Goal: Task Accomplishment & Management: Manage account settings

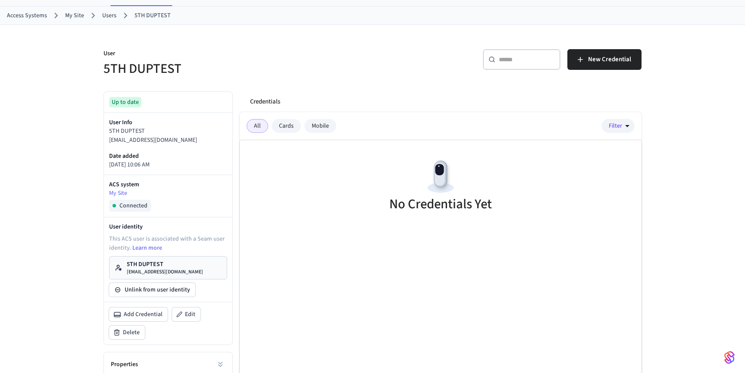
scroll to position [58, 0]
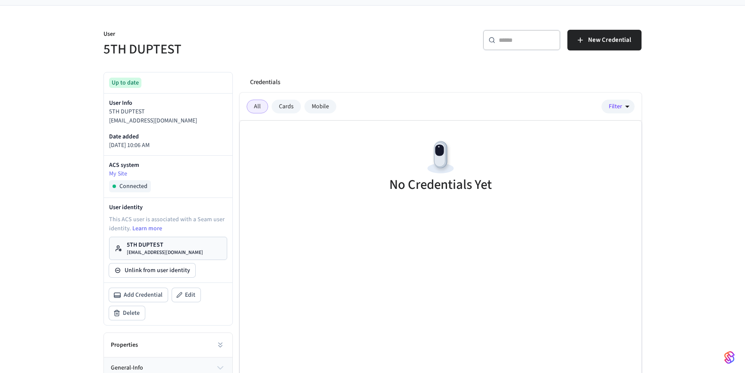
click at [427, 74] on div "Credentials" at bounding box center [442, 82] width 398 height 21
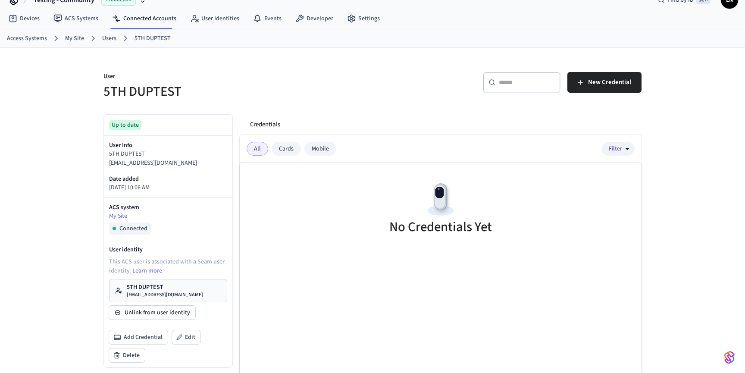
scroll to position [0, 0]
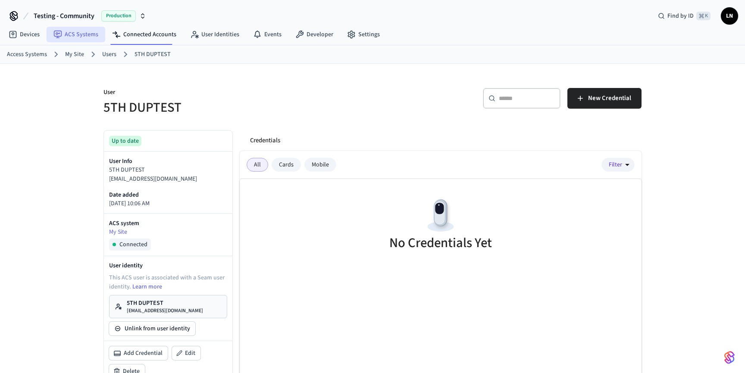
click at [71, 39] on link "ACS Systems" at bounding box center [76, 35] width 59 height 16
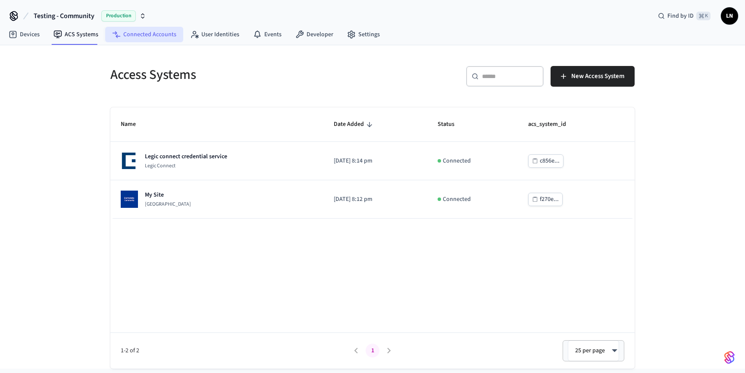
click at [129, 34] on link "Connected Accounts" at bounding box center [144, 35] width 78 height 16
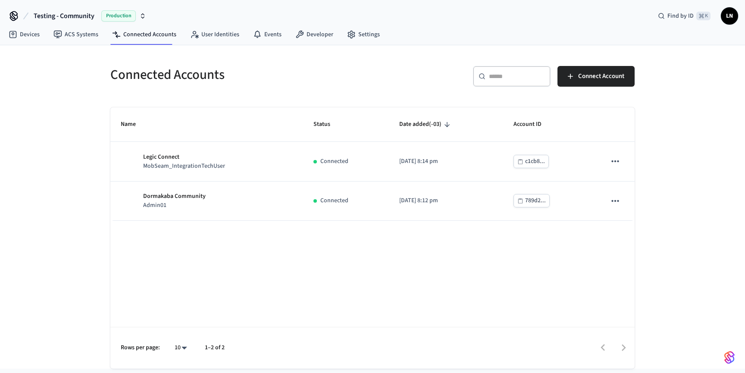
click at [736, 15] on span "LN" at bounding box center [730, 16] width 16 height 16
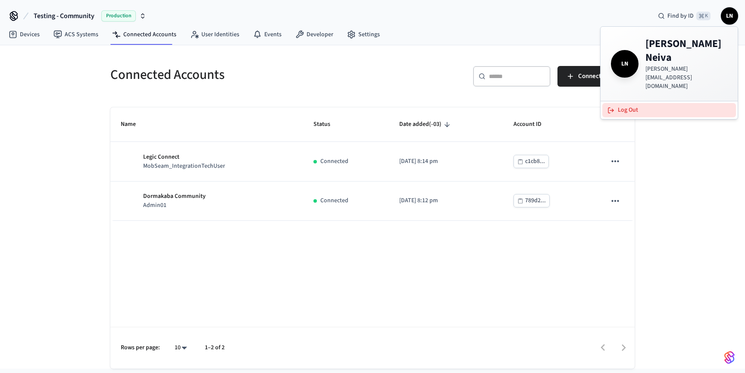
click at [660, 103] on button "Log Out" at bounding box center [669, 110] width 134 height 14
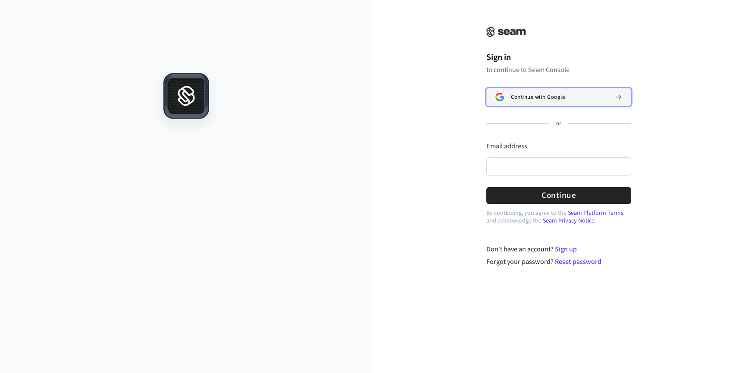
click at [535, 98] on span "Continue with Google" at bounding box center [538, 97] width 54 height 7
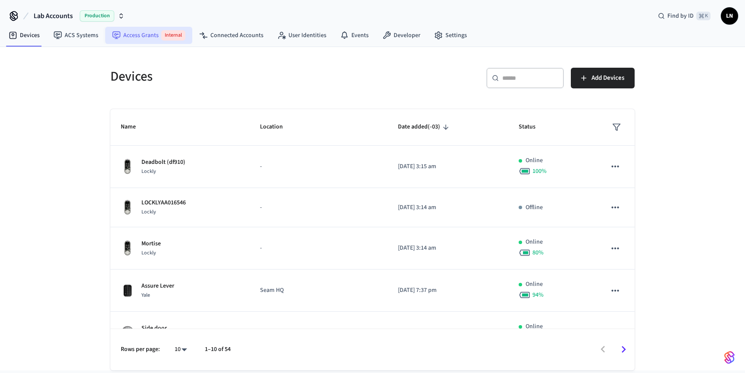
click at [132, 41] on link "Access Grants Internal" at bounding box center [148, 35] width 87 height 17
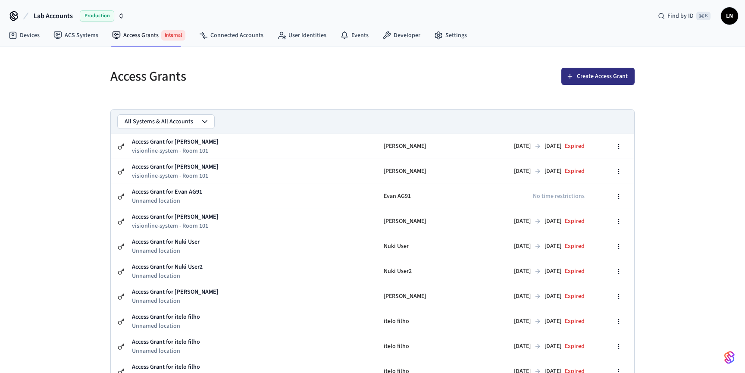
click at [580, 79] on button "Create Access Grant" at bounding box center [597, 76] width 73 height 17
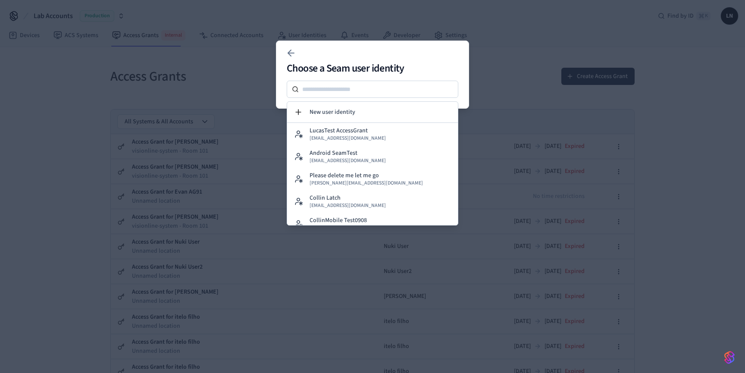
click at [232, 88] on div at bounding box center [372, 186] width 745 height 373
click at [289, 57] on icon at bounding box center [291, 53] width 10 height 10
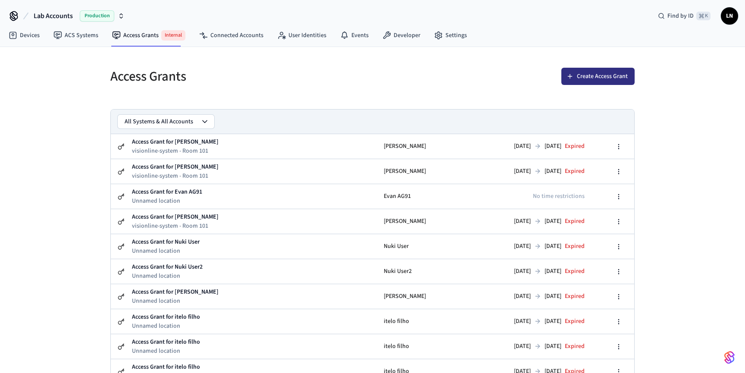
click at [576, 73] on button "Create Access Grant" at bounding box center [597, 76] width 73 height 17
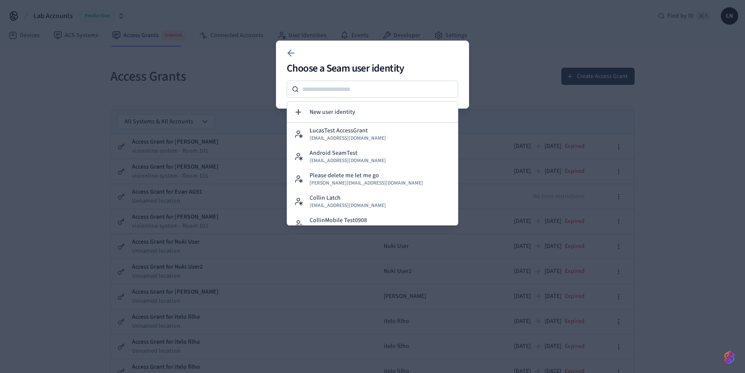
click at [190, 118] on div at bounding box center [372, 186] width 745 height 373
click at [286, 53] on icon at bounding box center [291, 53] width 10 height 10
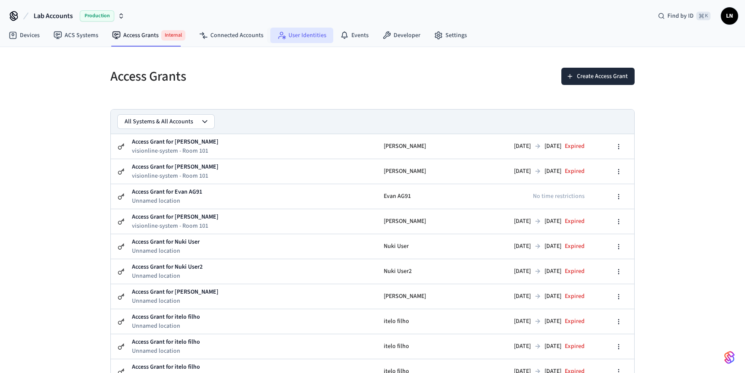
click at [315, 37] on link "User Identities" at bounding box center [301, 36] width 63 height 16
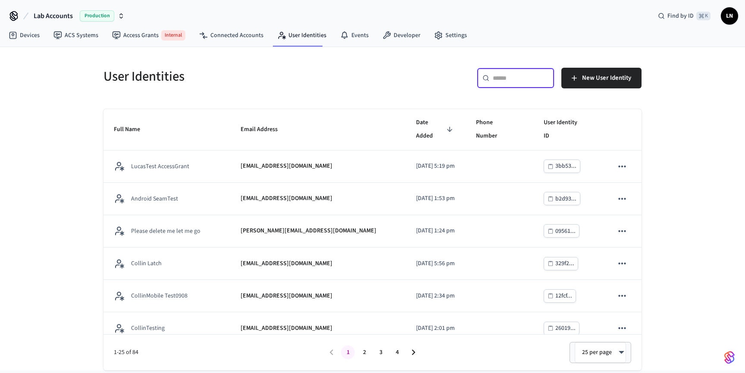
click at [512, 76] on input "text" at bounding box center [521, 78] width 56 height 9
type input "*"
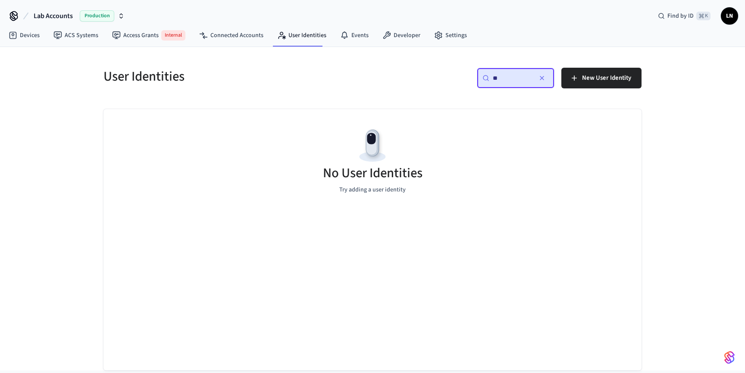
type input "*"
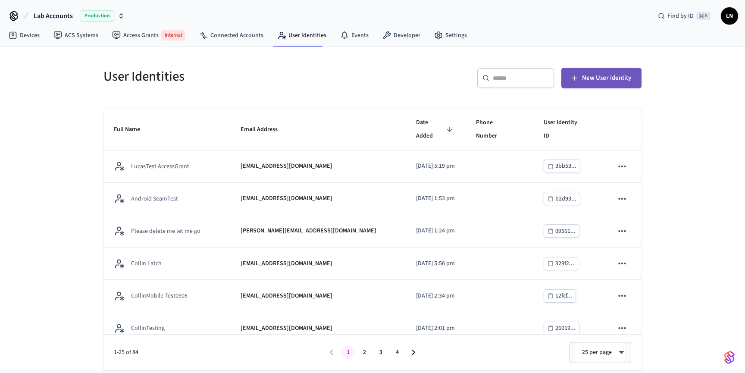
click at [581, 80] on button "New User Identity" at bounding box center [601, 78] width 80 height 21
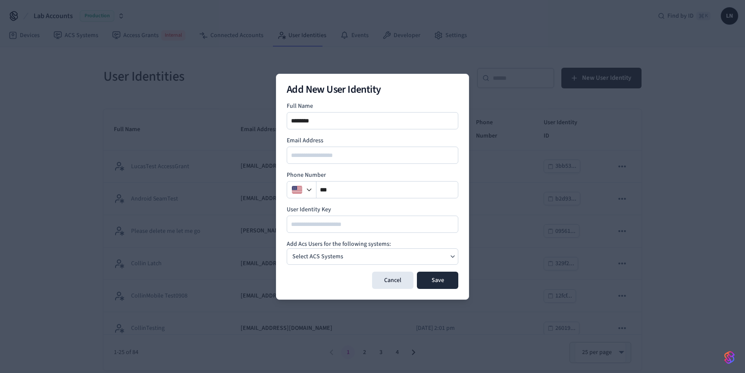
type input "********"
type input "**********"
click at [413, 255] on div "Select ACS Systems" at bounding box center [373, 256] width 172 height 16
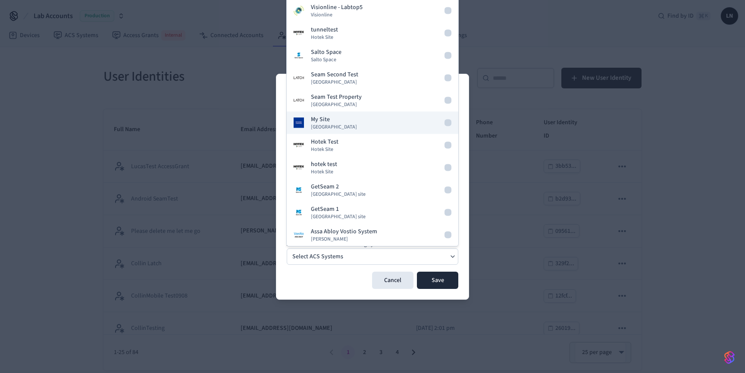
click at [328, 118] on p "My Site" at bounding box center [320, 119] width 19 height 9
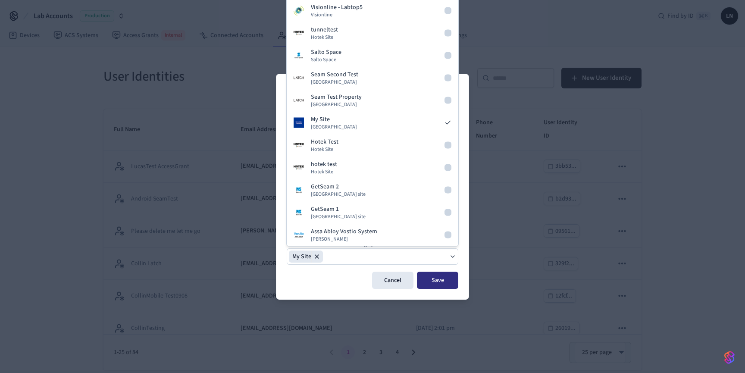
click at [433, 273] on button "Save" at bounding box center [437, 280] width 41 height 17
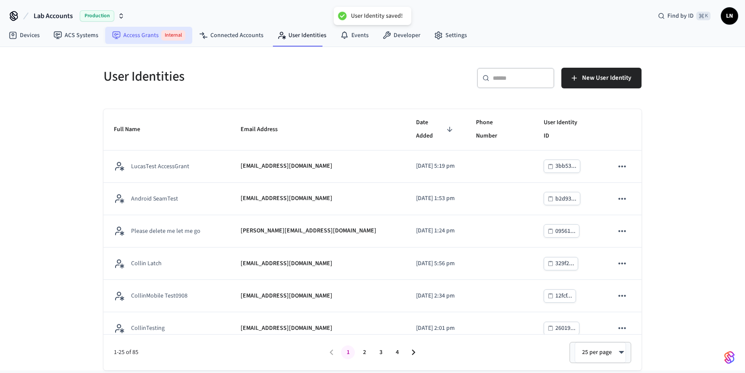
click at [144, 40] on link "Access Grants Internal" at bounding box center [148, 35] width 87 height 17
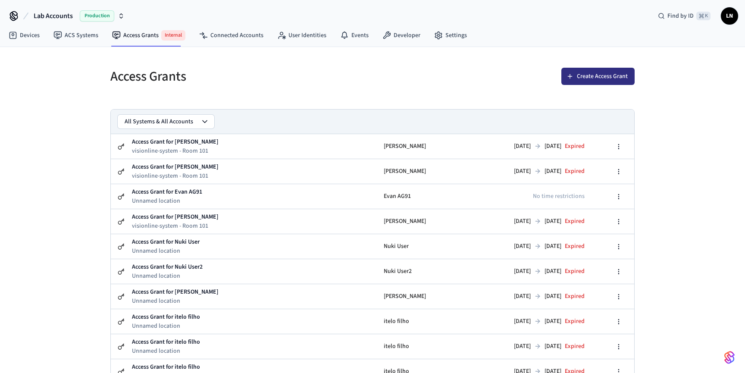
click at [577, 84] on button "Create Access Grant" at bounding box center [597, 76] width 73 height 17
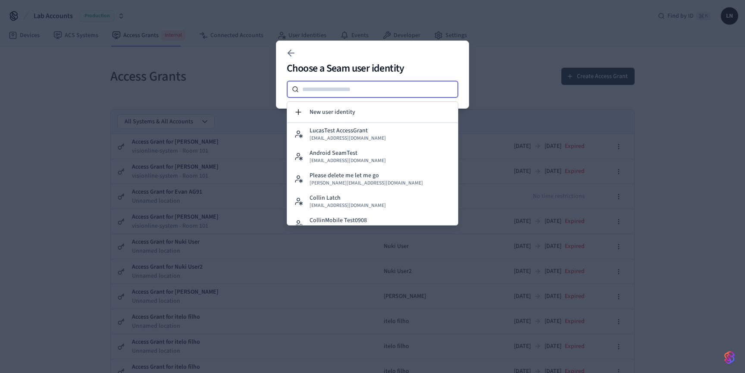
click at [361, 94] on input at bounding box center [379, 89] width 160 height 10
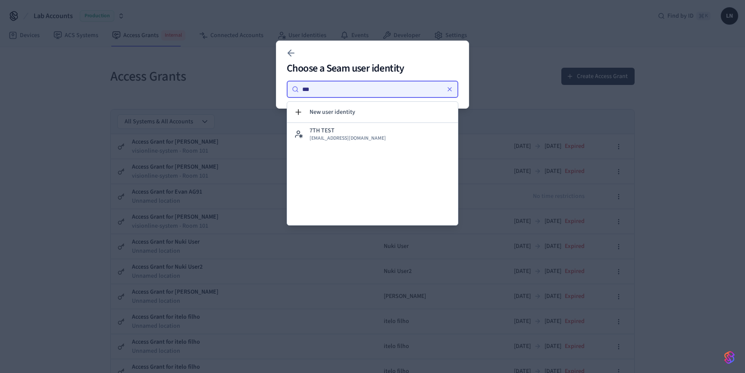
type input "***"
click at [355, 128] on div "7TH TEST lucas7test@getseam.com" at bounding box center [348, 134] width 76 height 16
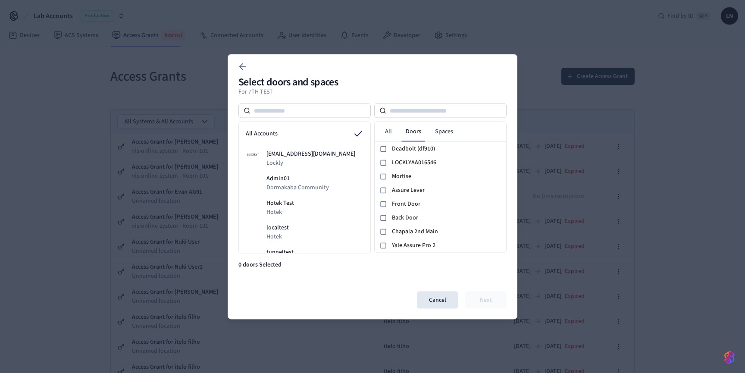
click at [86, 47] on div at bounding box center [372, 186] width 745 height 373
click at [434, 295] on button "Cancel" at bounding box center [437, 299] width 41 height 17
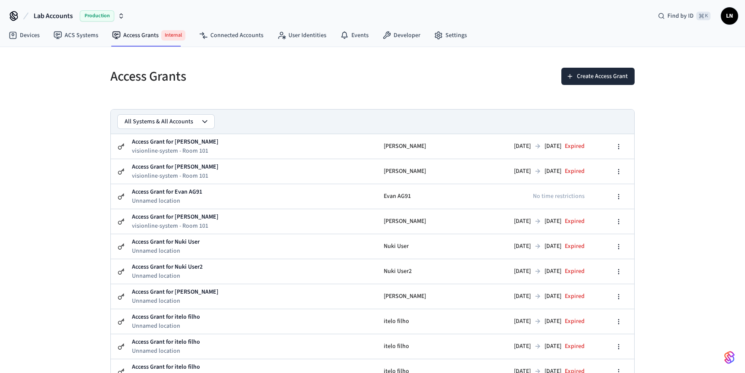
click at [69, 16] on span "Lab Accounts" at bounding box center [53, 16] width 39 height 10
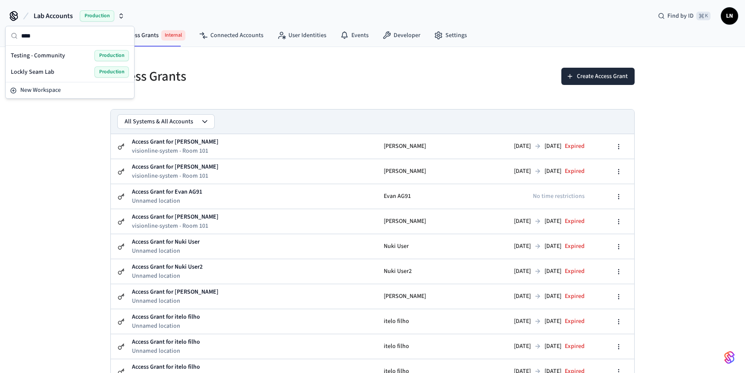
type input "****"
click at [54, 56] on span "Testing - Community" at bounding box center [38, 55] width 54 height 9
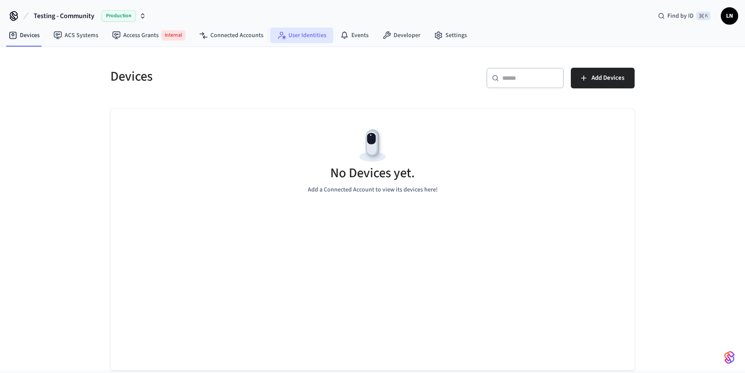
click at [304, 32] on link "User Identities" at bounding box center [301, 36] width 63 height 16
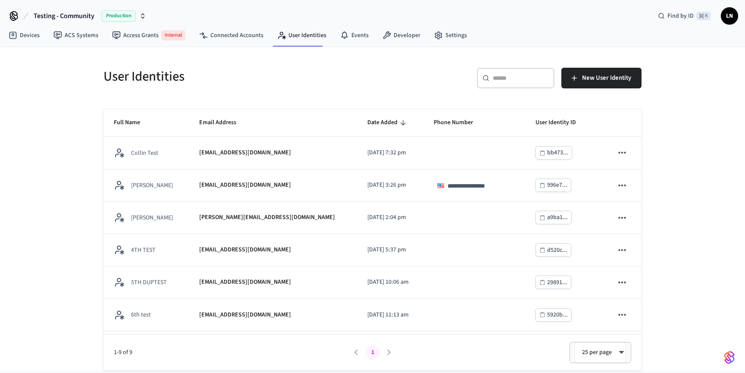
click at [520, 77] on input "text" at bounding box center [521, 78] width 56 height 9
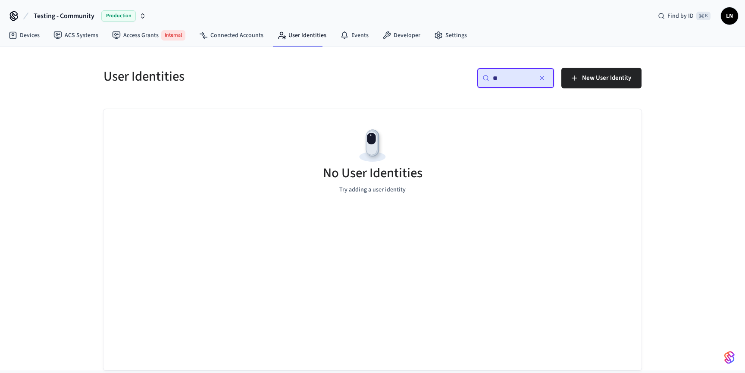
type input "*"
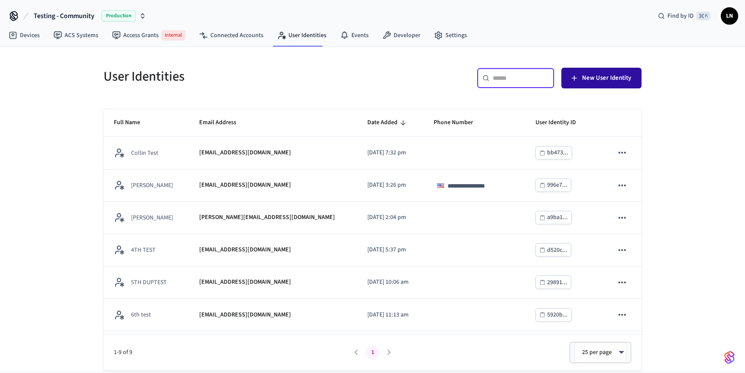
click at [582, 76] on button "New User Identity" at bounding box center [601, 78] width 80 height 21
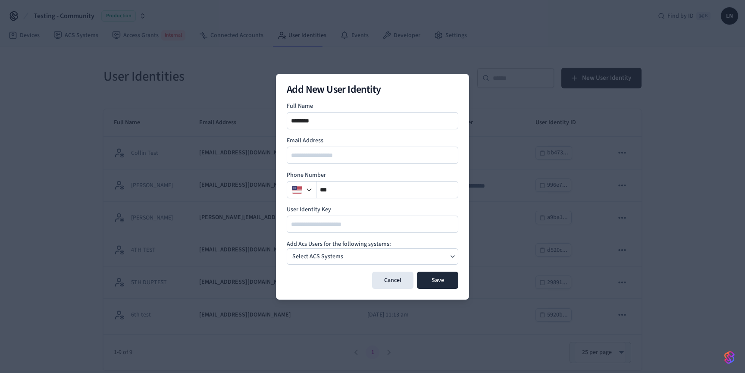
type input "********"
type input "**********"
click at [398, 258] on div "Select ACS Systems" at bounding box center [373, 256] width 172 height 16
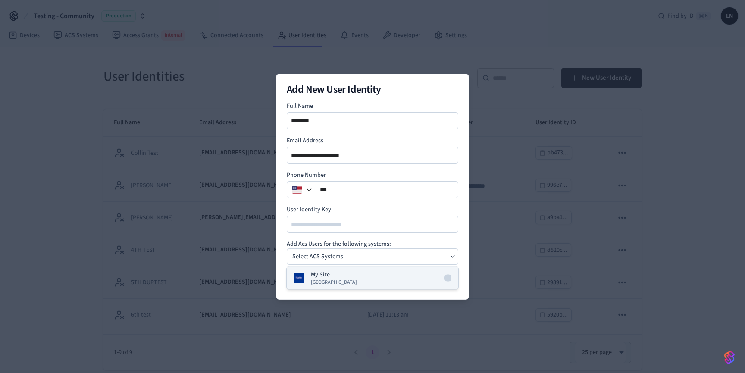
click at [379, 271] on button "My Site Dormakaba Community Site" at bounding box center [373, 278] width 172 height 22
click at [412, 250] on div "My Site" at bounding box center [373, 256] width 172 height 16
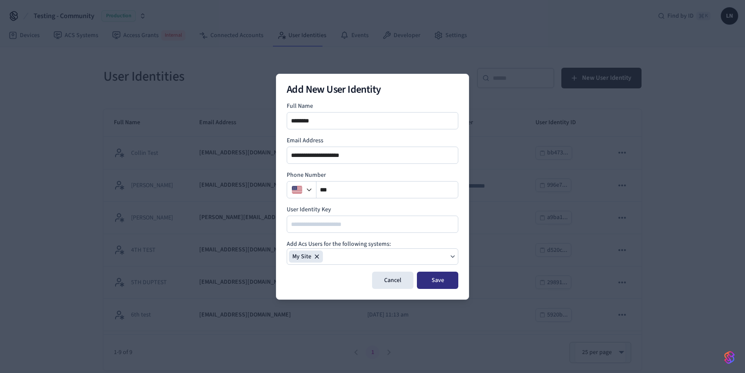
click at [438, 280] on button "Save" at bounding box center [437, 280] width 41 height 17
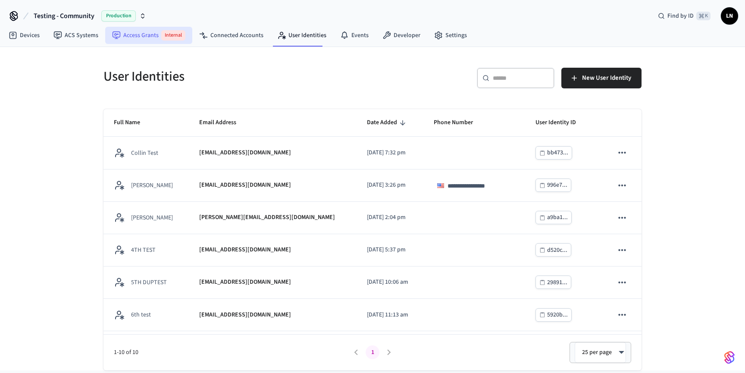
click at [125, 34] on link "Access Grants Internal" at bounding box center [148, 35] width 87 height 17
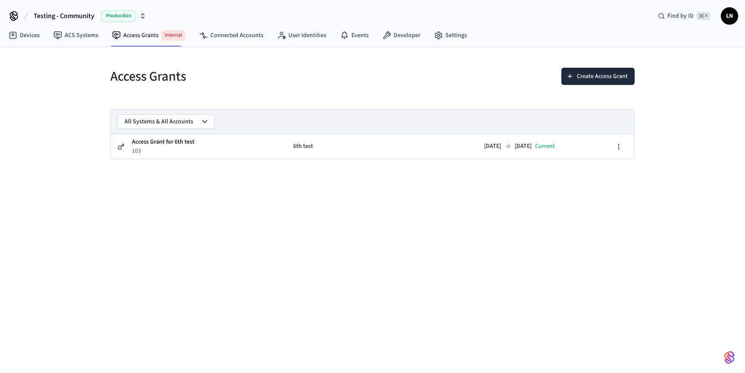
click at [588, 87] on div "Create Access Grant" at bounding box center [506, 82] width 257 height 28
click at [587, 80] on button "Create Access Grant" at bounding box center [597, 76] width 73 height 17
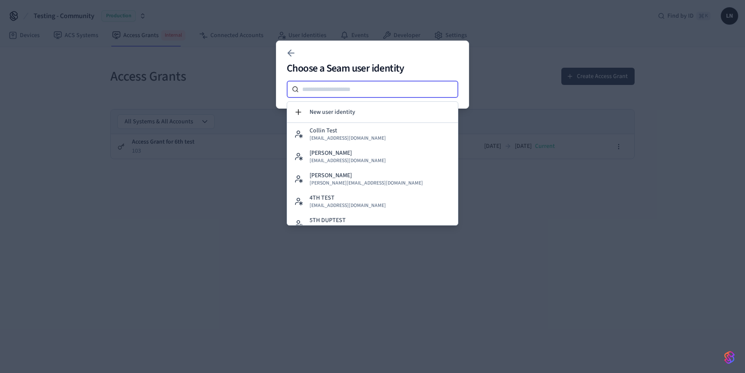
click at [353, 90] on input at bounding box center [379, 89] width 160 height 10
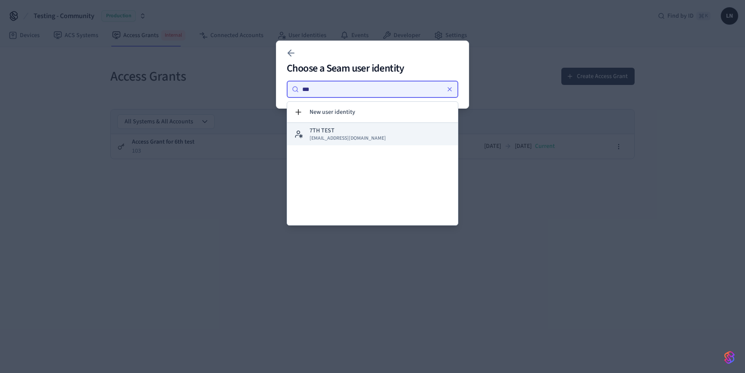
type input "***"
click at [352, 130] on div "7TH TEST lucas7test@getseam.com" at bounding box center [348, 134] width 76 height 16
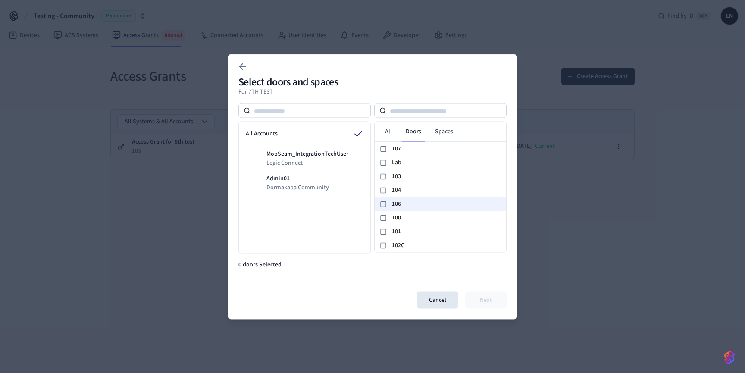
click at [418, 198] on div "106" at bounding box center [440, 204] width 131 height 14
click at [481, 299] on button "Next" at bounding box center [485, 299] width 41 height 17
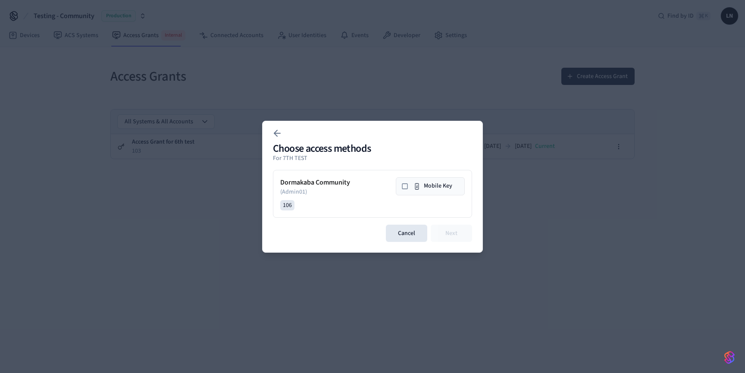
click at [288, 204] on div "106" at bounding box center [287, 205] width 14 height 10
click at [405, 187] on icon at bounding box center [404, 186] width 7 height 7
click at [453, 235] on button "Next" at bounding box center [451, 233] width 41 height 17
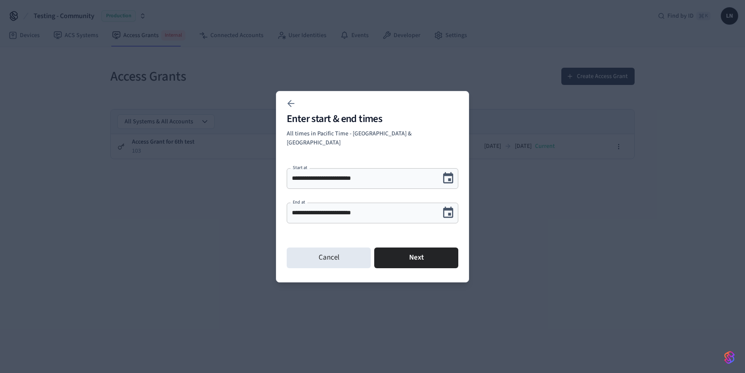
click at [448, 208] on icon "Choose date, selected date is Sep 23, 2025" at bounding box center [447, 212] width 13 height 13
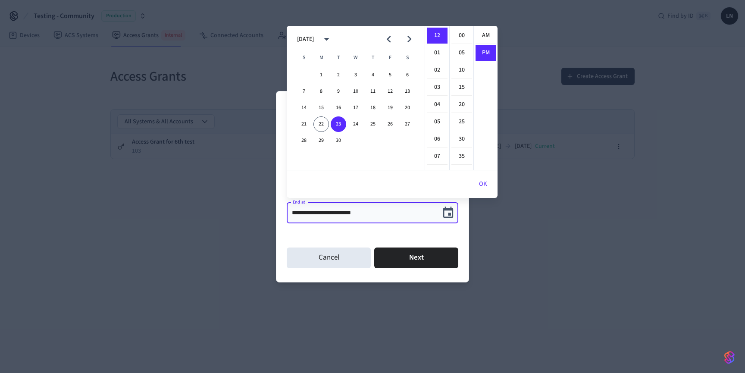
scroll to position [16, 0]
click at [377, 125] on button "25" at bounding box center [373, 124] width 16 height 16
type input "**********"
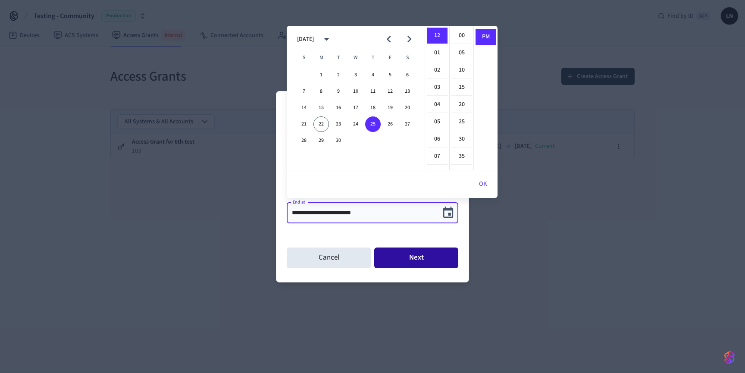
click at [423, 247] on button "Next" at bounding box center [416, 257] width 84 height 21
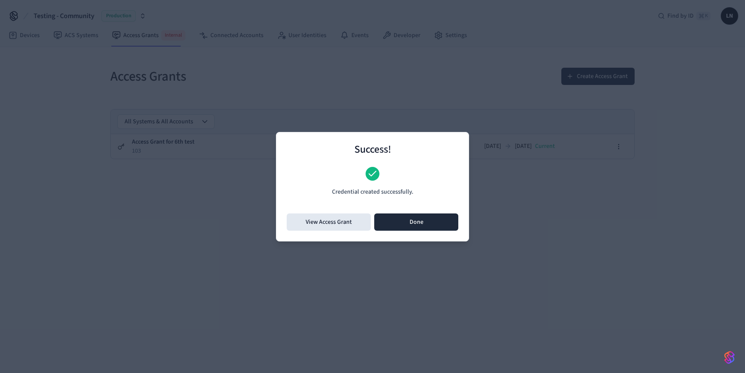
click at [422, 227] on button "Done" at bounding box center [416, 221] width 84 height 17
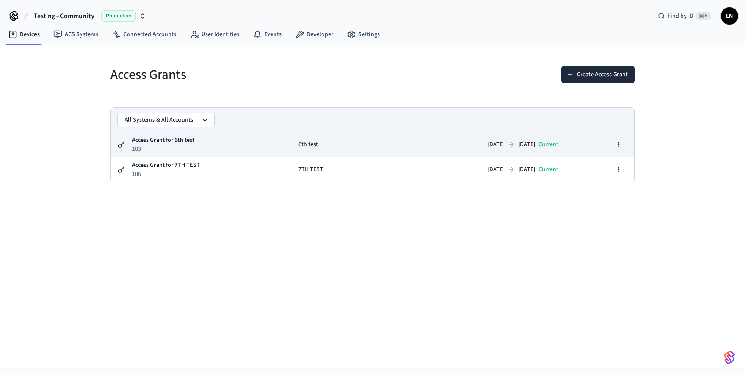
click at [220, 145] on td "Access Grant for 6th test 103" at bounding box center [211, 144] width 160 height 25
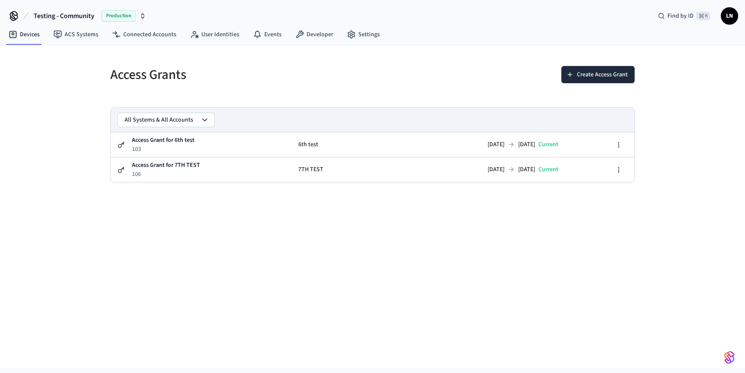
click at [161, 117] on button "All Systems & All Accounts" at bounding box center [166, 120] width 97 height 14
click at [323, 81] on h5 "Access Grants" at bounding box center [238, 75] width 257 height 18
click at [582, 71] on button "Create Access Grant" at bounding box center [597, 74] width 73 height 17
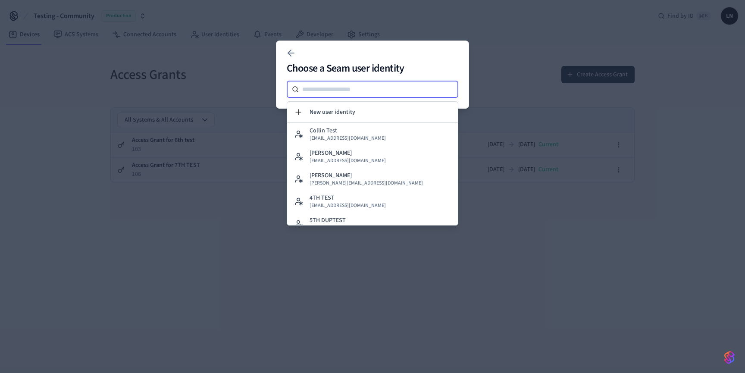
click at [352, 93] on input at bounding box center [379, 89] width 160 height 10
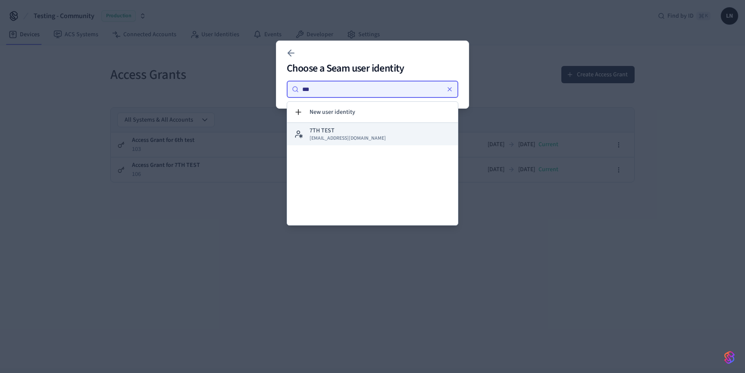
type input "***"
click at [331, 139] on span "lucas7test@getseam.com" at bounding box center [348, 138] width 76 height 7
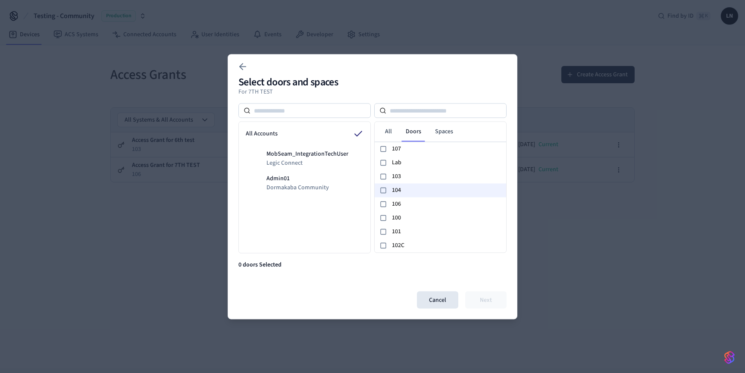
click at [420, 187] on span "104" at bounding box center [447, 190] width 111 height 9
click at [477, 300] on button "Next" at bounding box center [485, 299] width 41 height 17
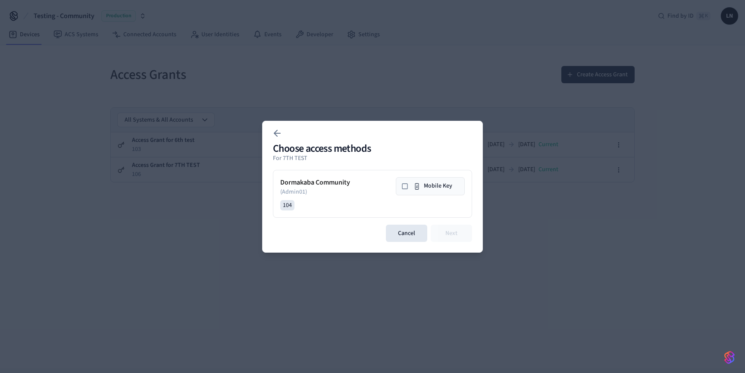
click at [410, 183] on button "Mobile Key" at bounding box center [430, 186] width 69 height 18
click at [446, 237] on button "Next" at bounding box center [451, 233] width 41 height 17
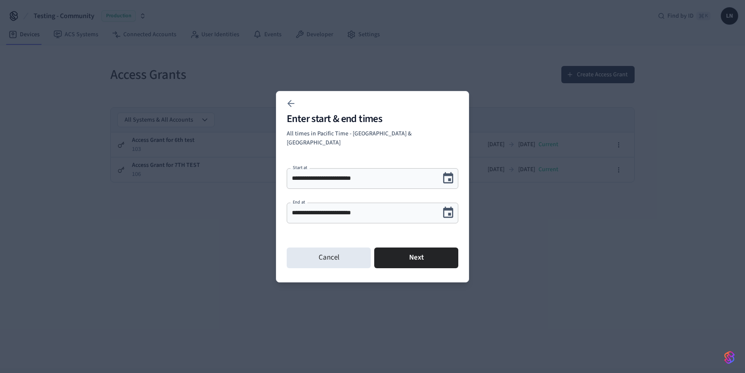
click at [452, 206] on icon "Choose date, selected date is Sep 23, 2025" at bounding box center [447, 212] width 13 height 13
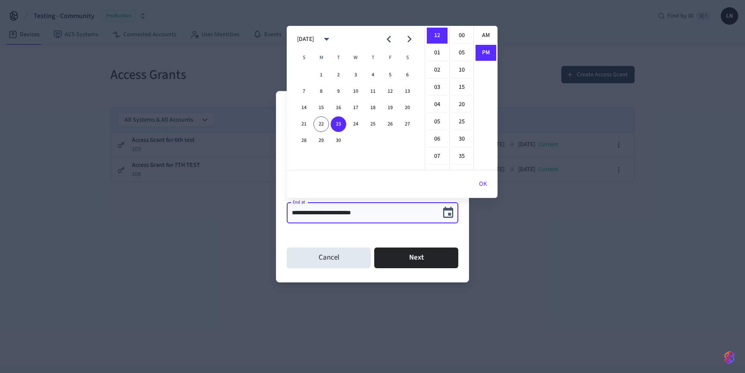
scroll to position [16, 0]
click at [377, 127] on button "25" at bounding box center [373, 124] width 16 height 16
type input "**********"
click at [398, 244] on div "Cancel Next" at bounding box center [373, 258] width 172 height 28
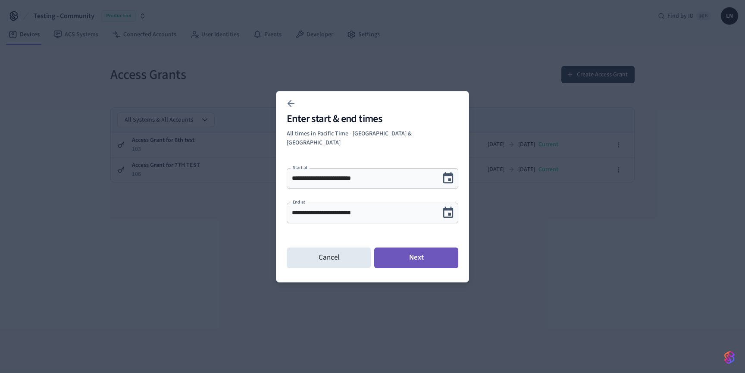
click at [400, 247] on button "Next" at bounding box center [416, 257] width 84 height 21
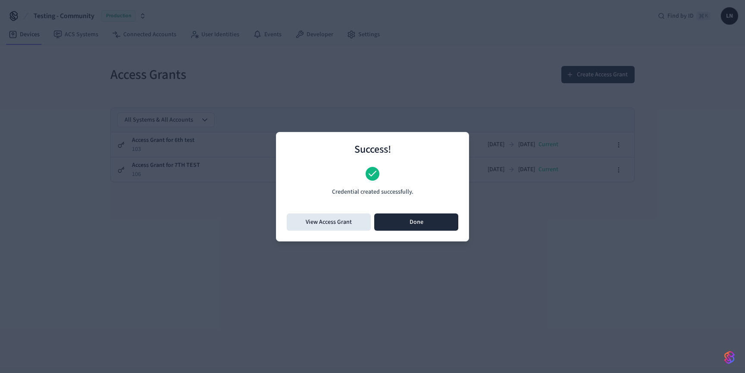
click at [400, 220] on button "Done" at bounding box center [416, 221] width 84 height 17
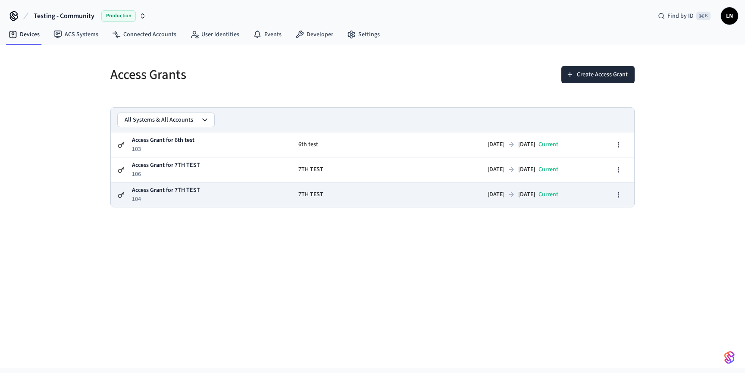
click at [185, 187] on p "Access Grant for 7TH TEST" at bounding box center [166, 190] width 68 height 9
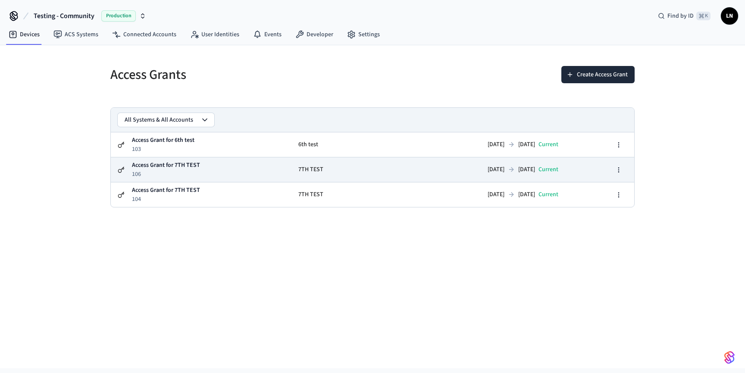
click at [172, 165] on p "Access Grant for 7TH TEST" at bounding box center [166, 165] width 68 height 9
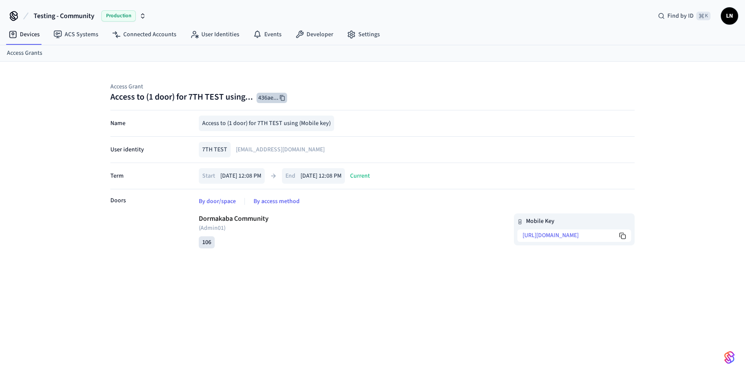
click at [279, 98] on button "436ae ..." at bounding box center [272, 98] width 31 height 10
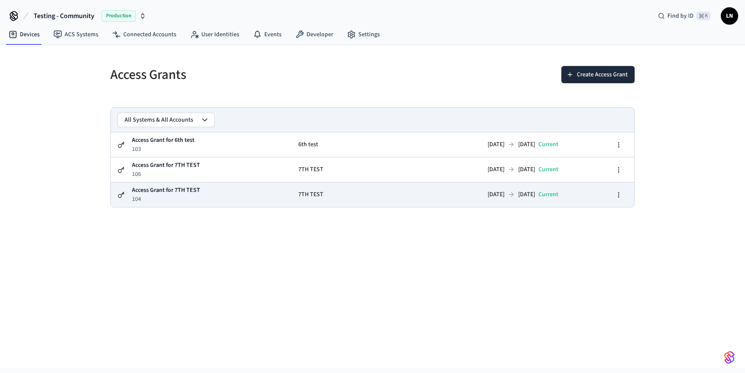
click at [274, 189] on td "Access [PERSON_NAME] for 7TH TEST 104" at bounding box center [211, 194] width 160 height 25
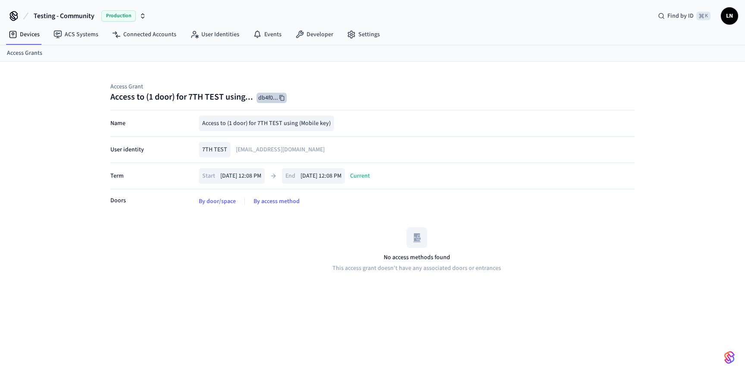
click at [273, 99] on button "db4f0 ..." at bounding box center [272, 98] width 30 height 10
click at [152, 35] on link "Connected Accounts" at bounding box center [144, 35] width 78 height 16
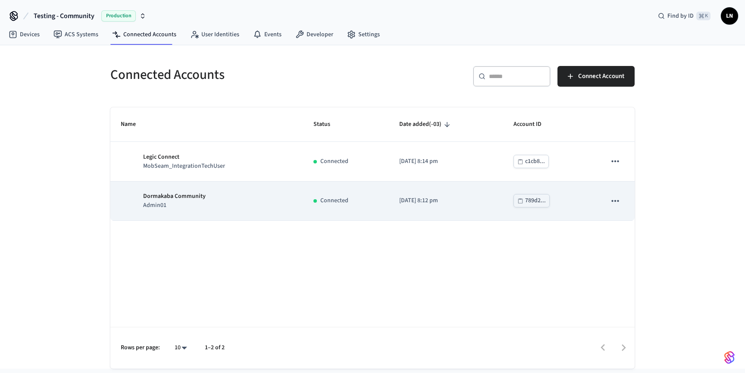
click at [535, 198] on div "789d2..." at bounding box center [535, 200] width 21 height 11
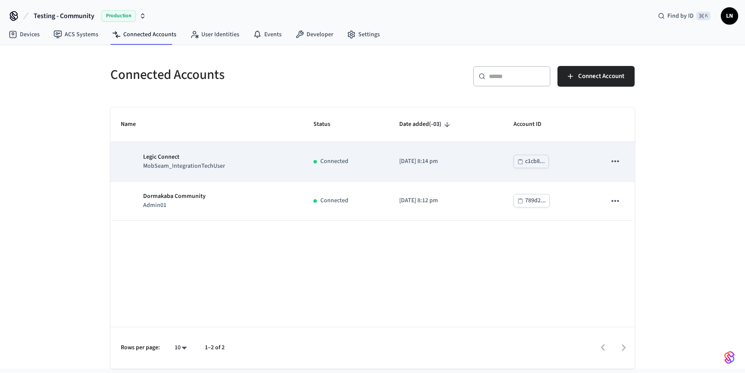
click at [521, 163] on icon "sticky table" at bounding box center [520, 162] width 6 height 6
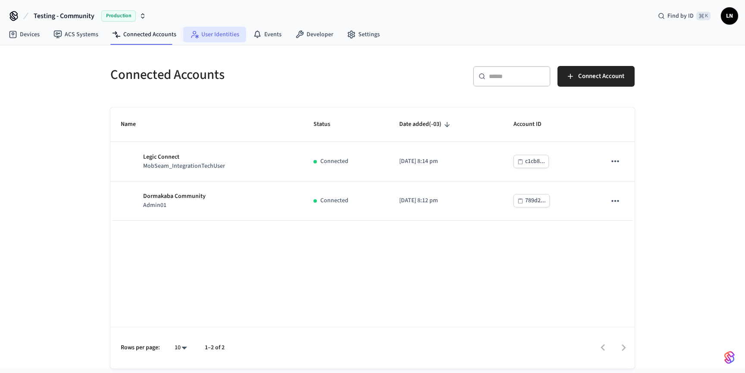
click at [216, 40] on link "User Identities" at bounding box center [214, 35] width 63 height 16
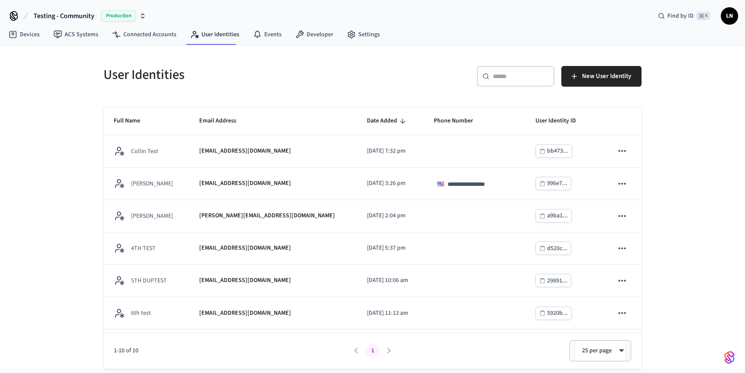
click at [510, 75] on input "text" at bounding box center [521, 76] width 56 height 9
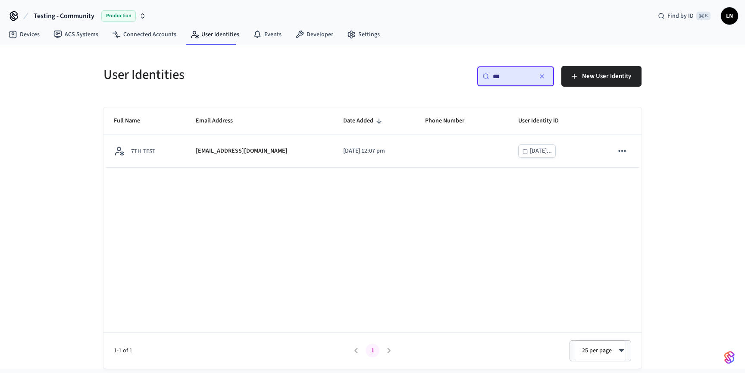
type input "***"
click at [279, 170] on div "Full Name Email Address Date Added Phone Number User Identity ID 7TH TEST lucas…" at bounding box center [372, 237] width 538 height 261
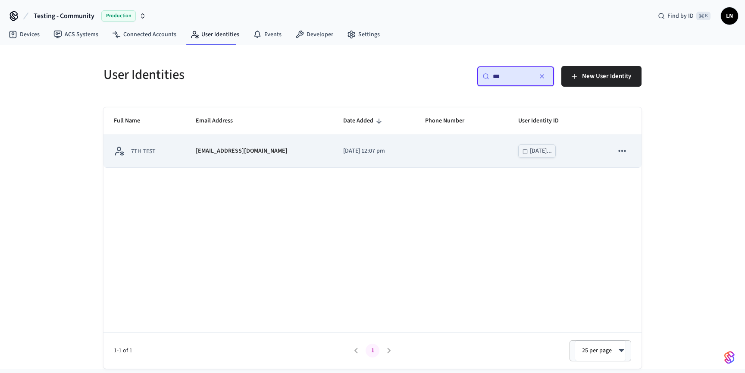
click at [279, 161] on td "lucas7test@getseam.com" at bounding box center [258, 151] width 147 height 32
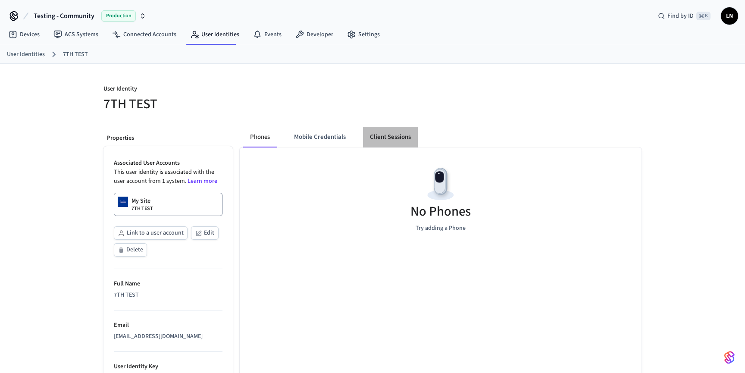
click at [387, 134] on button "Client Sessions" at bounding box center [390, 137] width 55 height 21
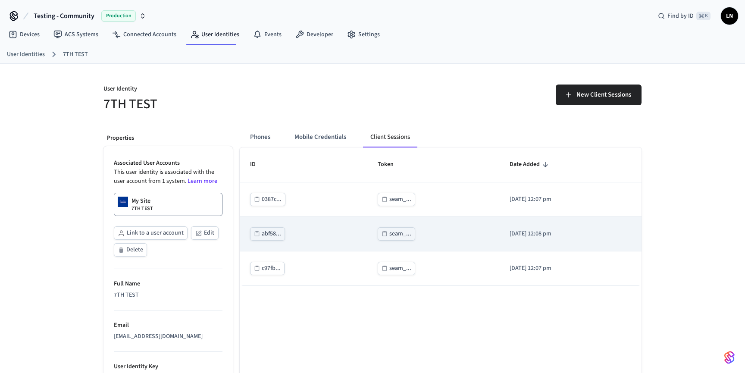
click at [389, 232] on div "seam_..." at bounding box center [400, 233] width 22 height 11
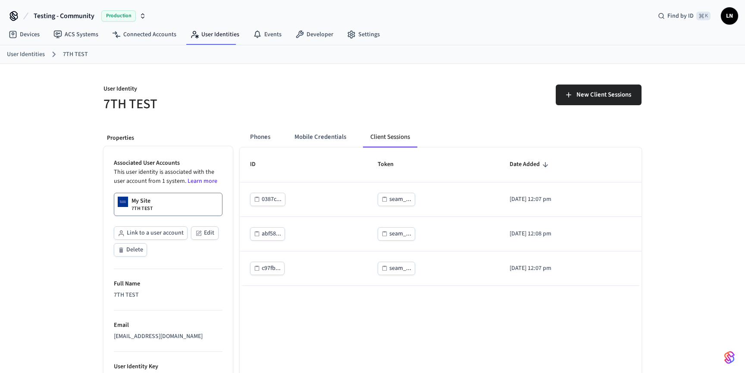
click at [311, 140] on button "Mobile Credentials" at bounding box center [321, 137] width 66 height 21
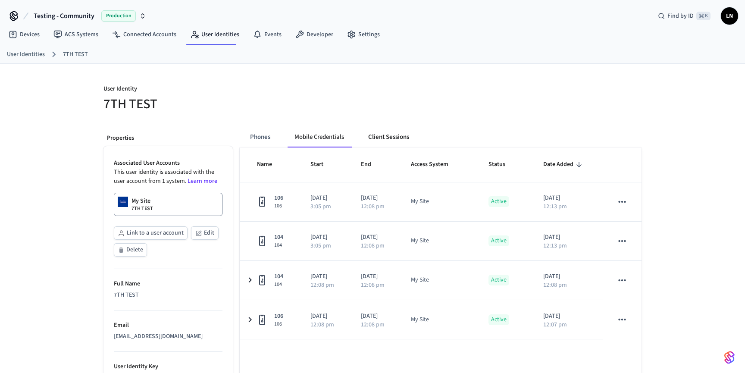
click at [375, 135] on button "Client Sessions" at bounding box center [388, 137] width 55 height 21
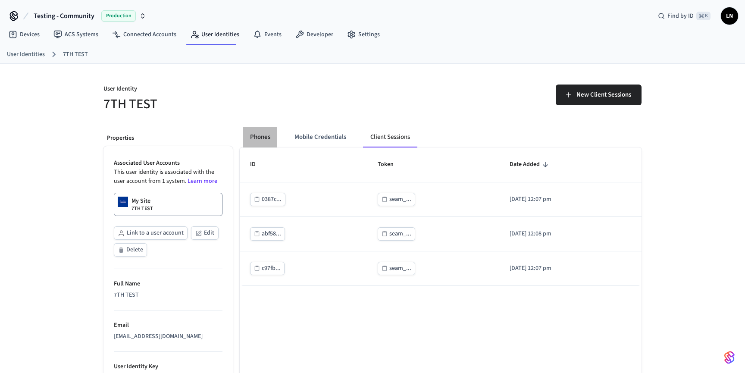
click at [262, 144] on button "Phones" at bounding box center [260, 137] width 34 height 21
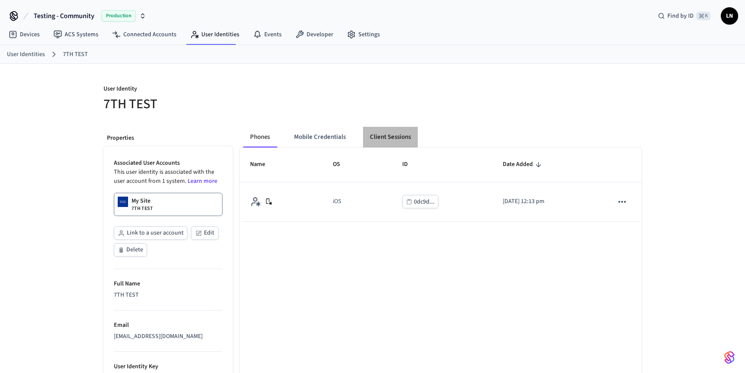
click at [372, 138] on button "Client Sessions" at bounding box center [390, 137] width 55 height 21
